Goal: Task Accomplishment & Management: Manage account settings

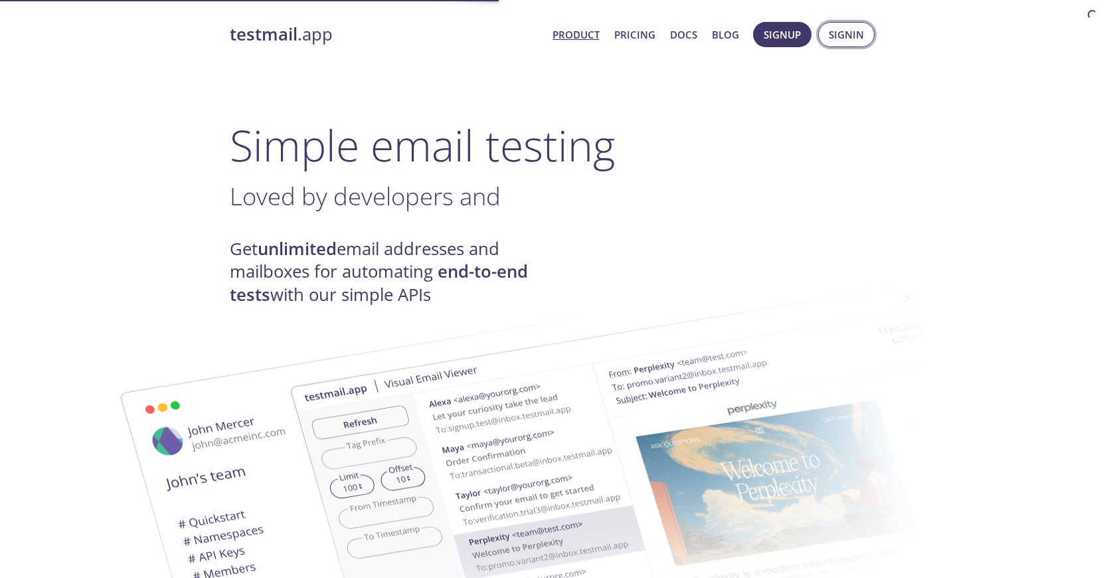
click at [841, 35] on span "Signin" at bounding box center [846, 34] width 35 height 17
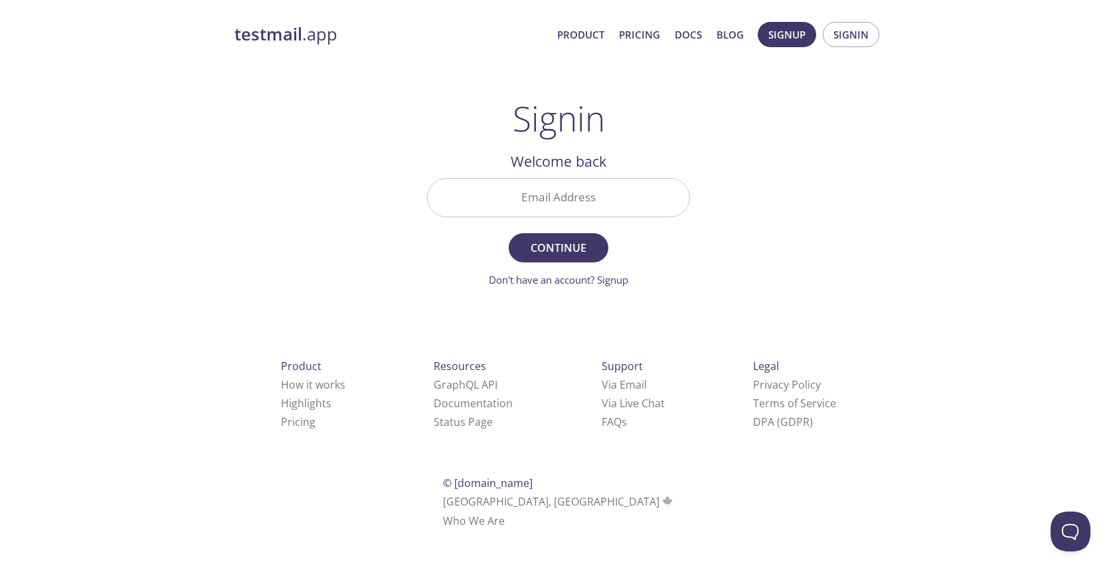
click at [542, 198] on input "Email Address" at bounding box center [559, 198] width 262 height 38
click at [541, 199] on input "Email Address" at bounding box center [559, 198] width 262 height 38
paste input "[URL][DOMAIN_NAME]"
click at [644, 202] on input "[URL][DOMAIN_NAME]" at bounding box center [559, 198] width 262 height 38
drag, startPoint x: 681, startPoint y: 203, endPoint x: 410, endPoint y: 171, distance: 272.7
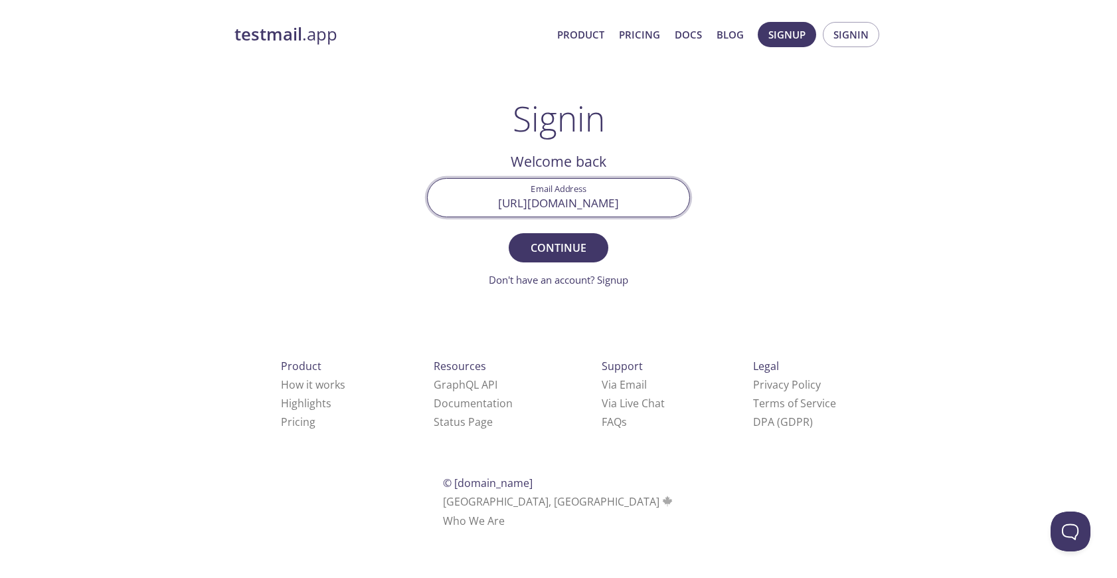
click at [410, 171] on div "testmail .app Product Pricing Docs Blog Signup Signin Signin Welcome back Email…" at bounding box center [558, 290] width 680 height 554
type input "-staging-sg-client-visit?a=g"
drag, startPoint x: 642, startPoint y: 201, endPoint x: 485, endPoint y: 201, distance: 156.7
click at [485, 201] on input "-staging-sg-client-visit?a=g" at bounding box center [559, 198] width 262 height 38
paste input "[EMAIL_ADDRESS][PERSON_NAME][DOMAIN_NAME]"
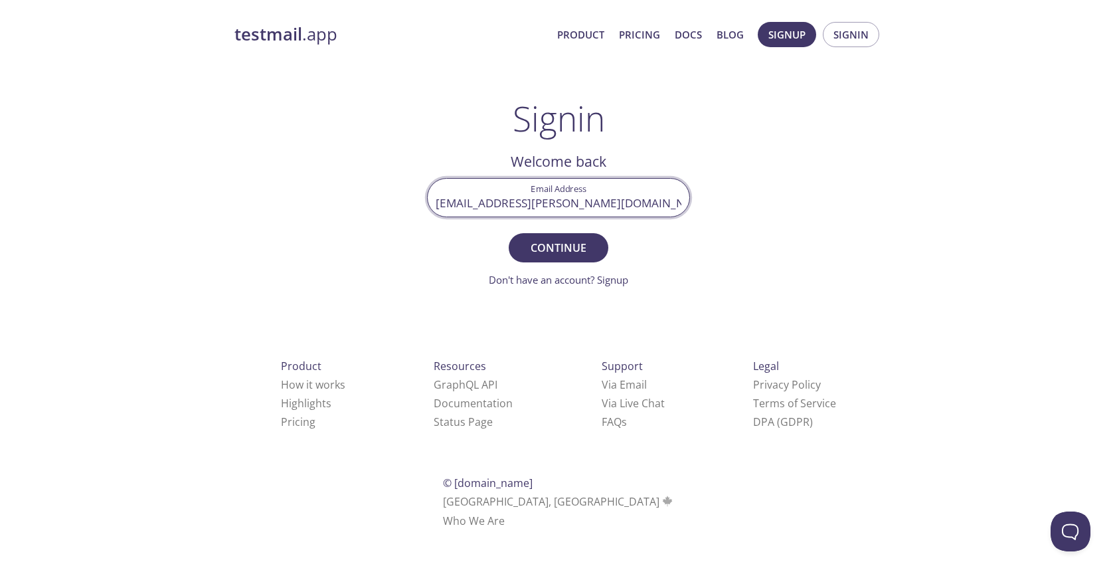
type input "[EMAIL_ADDRESS][PERSON_NAME][DOMAIN_NAME]"
click at [291, 230] on div "testmail .app Product Pricing Docs Blog Signup Signin Signin Welcome back Email…" at bounding box center [558, 290] width 680 height 554
click at [569, 238] on span "Continue" at bounding box center [558, 247] width 70 height 19
